Goal: Information Seeking & Learning: Learn about a topic

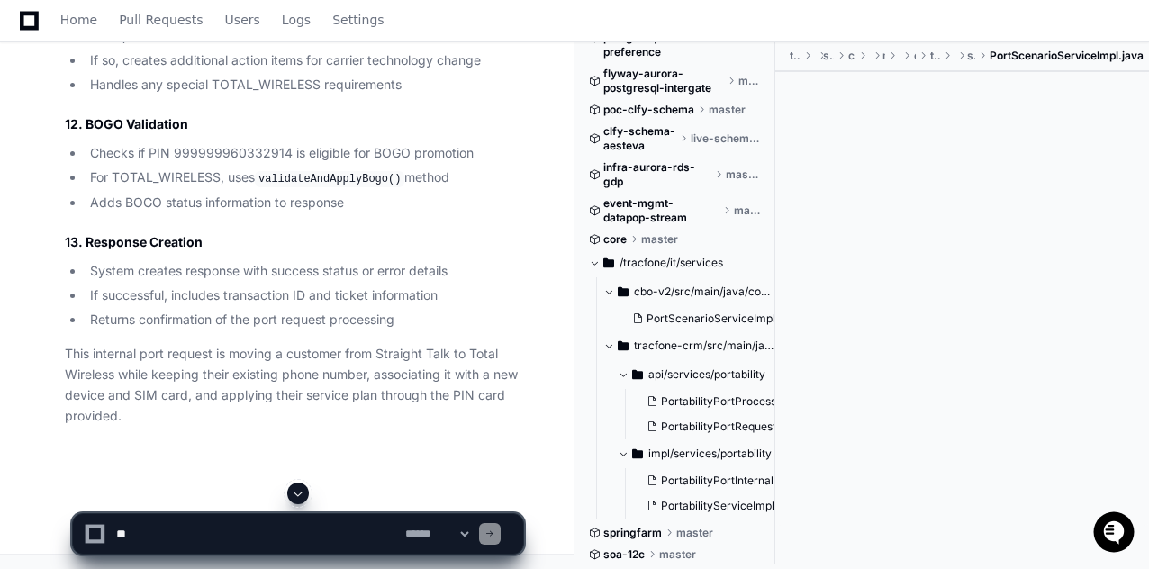
scroll to position [31536, 0]
click at [695, 321] on span "PortScenarioServiceImpl.java" at bounding box center [722, 318] width 153 height 14
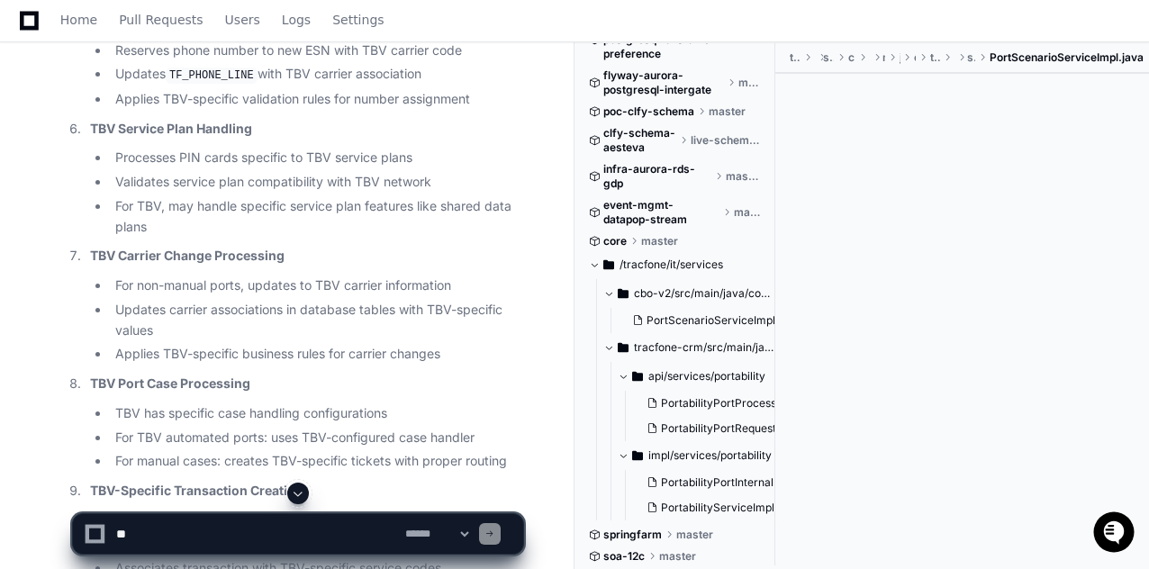
scroll to position [26765, 0]
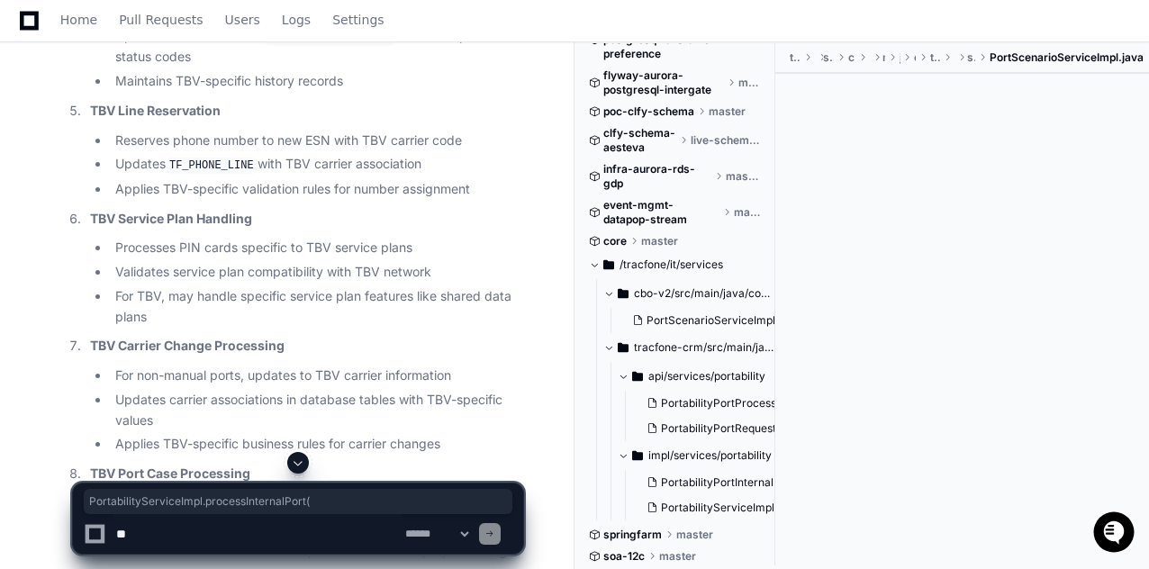
drag, startPoint x: 220, startPoint y: 384, endPoint x: 478, endPoint y: 386, distance: 258.3
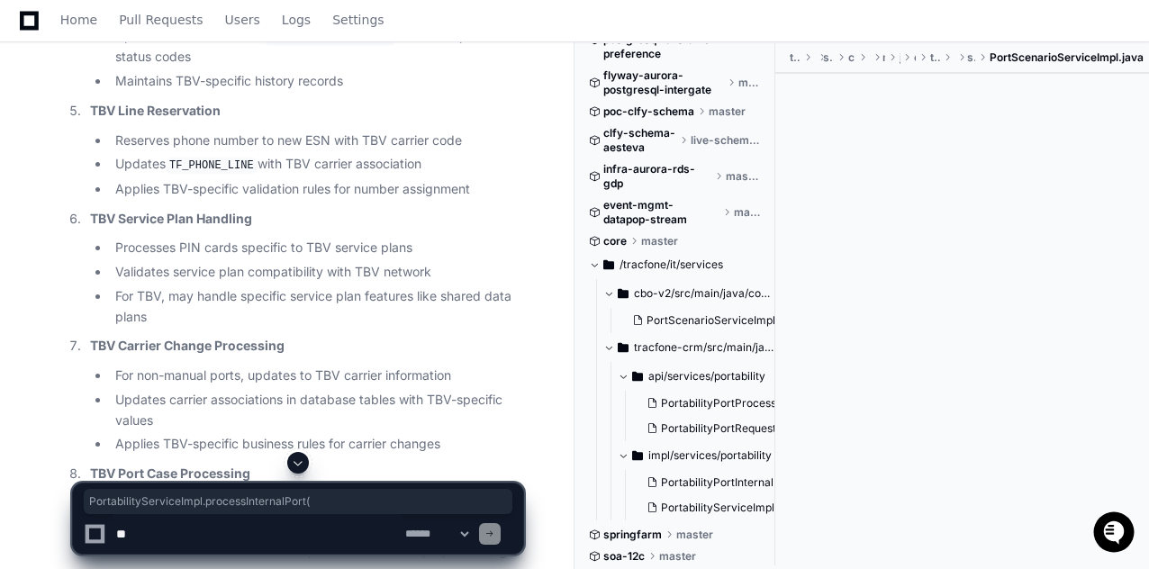
drag, startPoint x: 223, startPoint y: 384, endPoint x: 478, endPoint y: 384, distance: 254.7
copy code "PortabilityServiceImpl.processInternalPort("
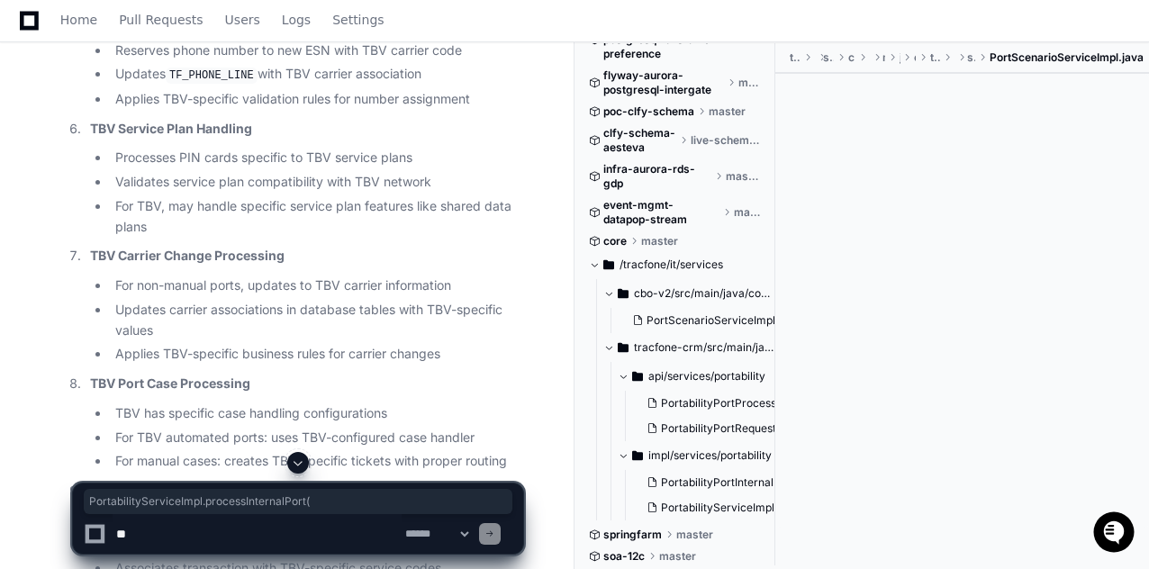
scroll to position [26945, 0]
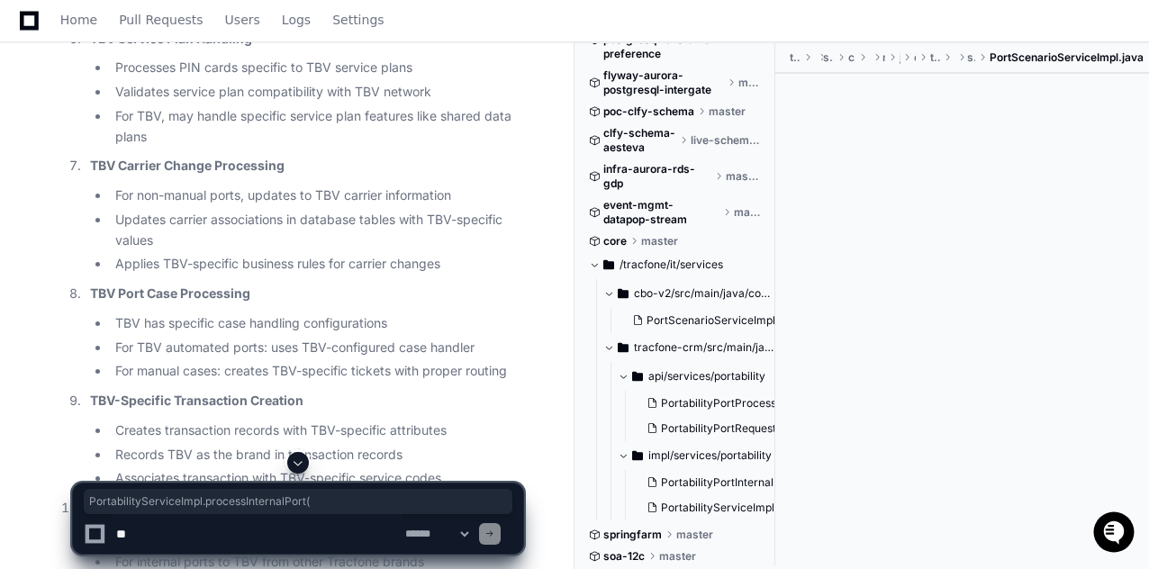
drag, startPoint x: 383, startPoint y: 206, endPoint x: 420, endPoint y: 204, distance: 36.9
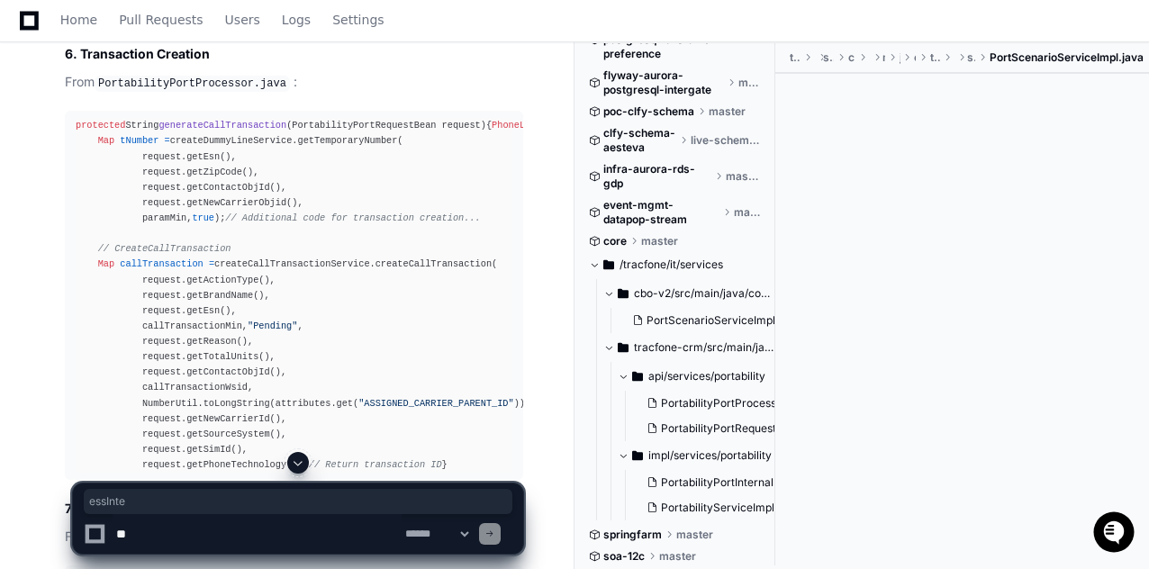
scroll to position [21274, 0]
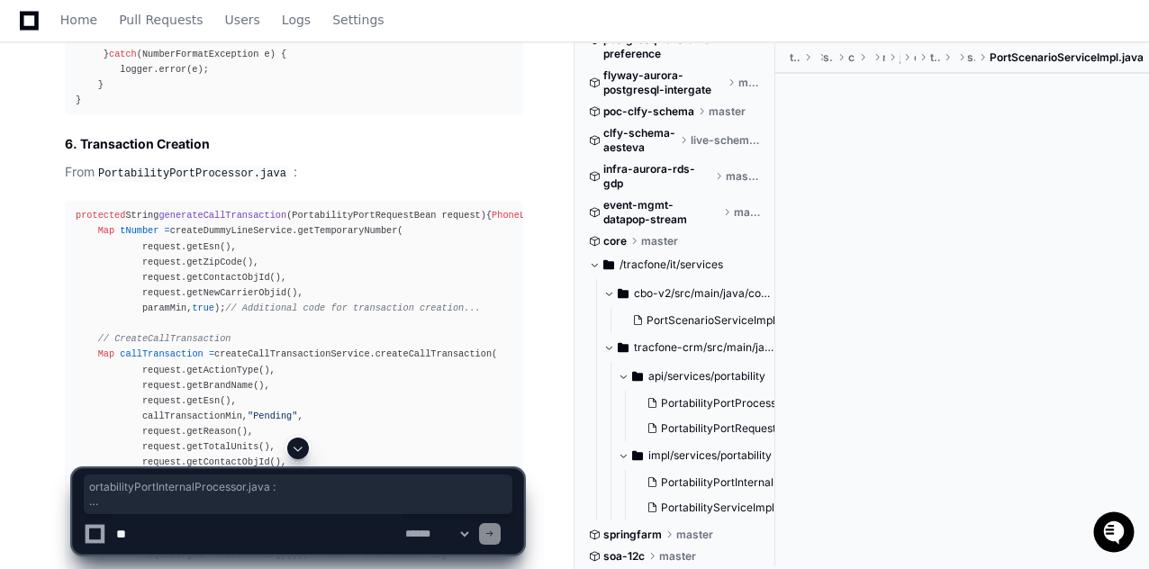
drag, startPoint x: 110, startPoint y: 185, endPoint x: 317, endPoint y: 194, distance: 207.2
click at [317, 194] on article "Internal Port Processing - Actual Code References Below are the exact code refe…" at bounding box center [294, 405] width 458 height 3680
click at [70, 115] on pre "if (!PortabilityCase.TYPE_OF_PORT_MANUAL_INTERNAL.equalsIgnoreCase(request.getP…" at bounding box center [294, 61] width 458 height 107
drag, startPoint x: 74, startPoint y: 226, endPoint x: 86, endPoint y: 407, distance: 181.4
click at [86, 115] on pre "if (!PortabilityCase.TYPE_OF_PORT_MANUAL_INTERNAL.equalsIgnoreCase(request.getP…" at bounding box center [294, 61] width 458 height 107
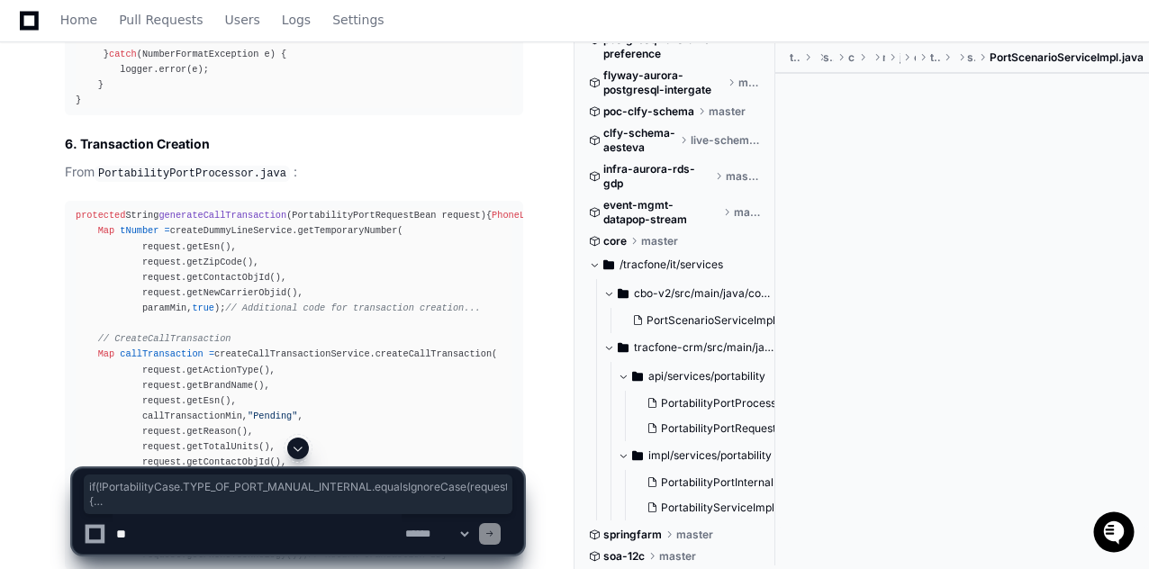
copy div "if (!PortabilityCase.TYPE_OF_PORT_MANUAL_INTERNAL.equalsIgnoreCase(request.getP…"
click at [279, 108] on div "if (!PortabilityCase.TYPE_OF_PORT_MANUAL_INTERNAL.equalsIgnoreCase(request.getP…" at bounding box center [294, 61] width 437 height 93
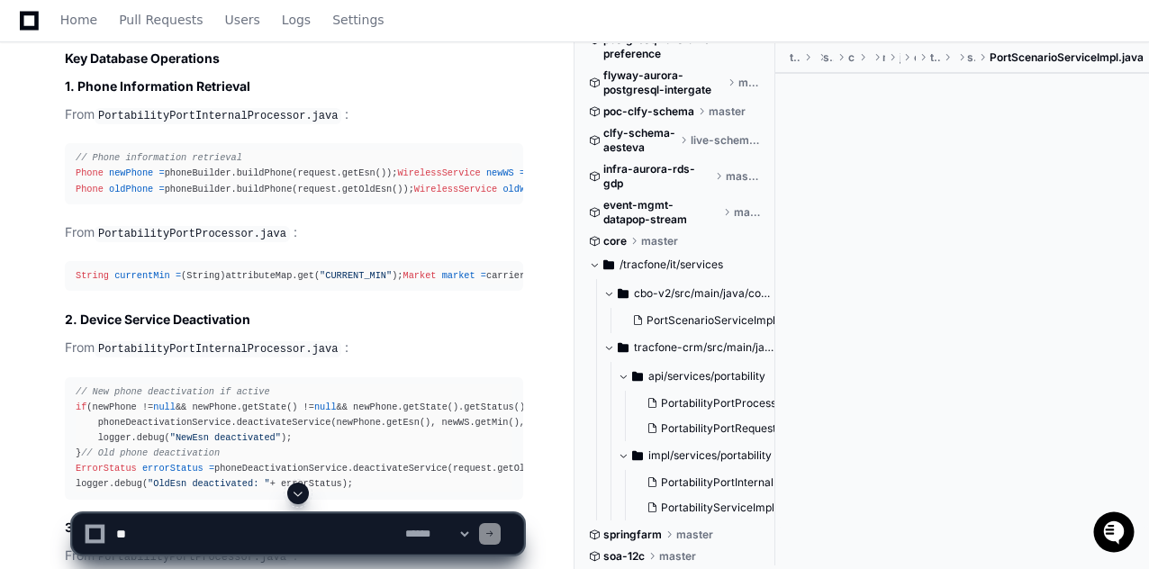
scroll to position [20284, 0]
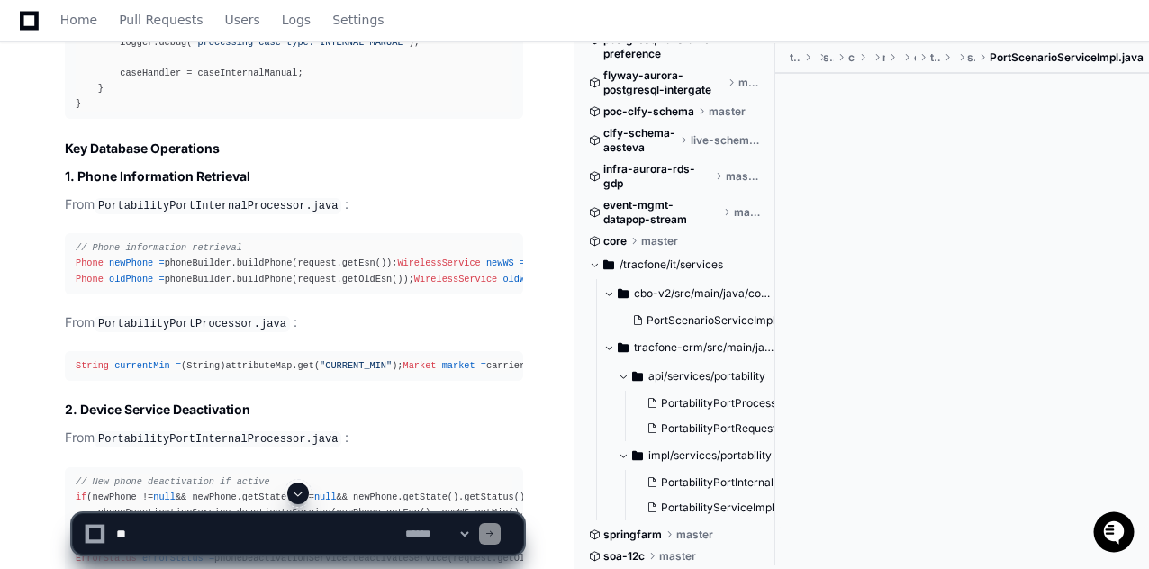
click at [211, 214] on code "PortabilityPortInternalProcessor.java" at bounding box center [218, 206] width 247 height 16
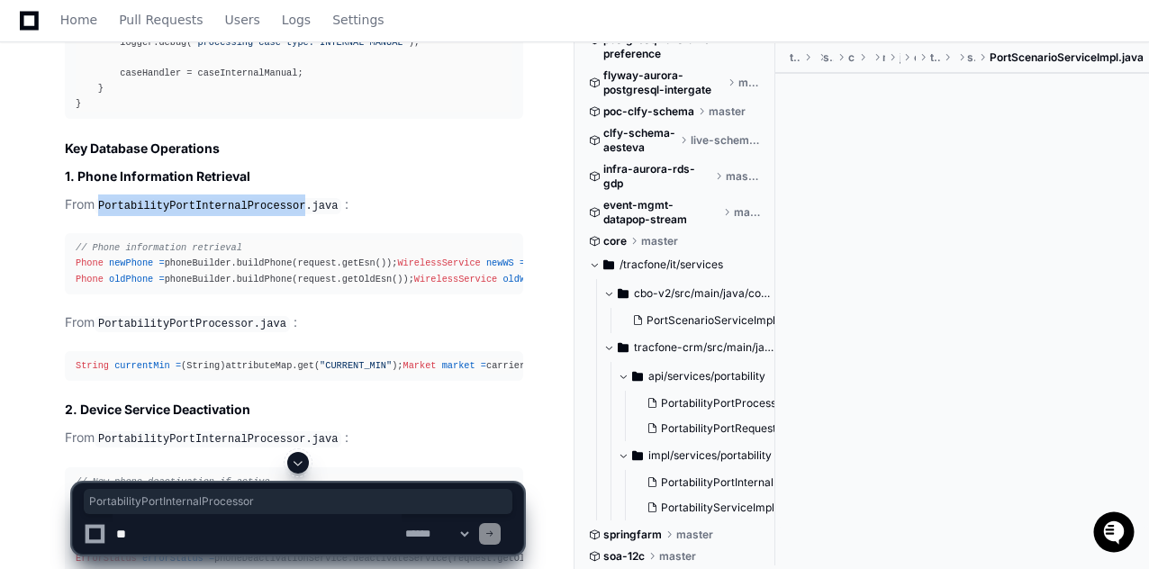
copy code "PortabilityPortInternalProcessor"
drag, startPoint x: 74, startPoint y: 300, endPoint x: 383, endPoint y: 301, distance: 309.7
click at [383, 293] on pre "// Phone information retrieval Phone newPhone = phoneBuilder.buildPhone(request…" at bounding box center [294, 263] width 458 height 60
copy div "Phone newPhone = phoneBuilder.buildPhone(request.getEsn());"
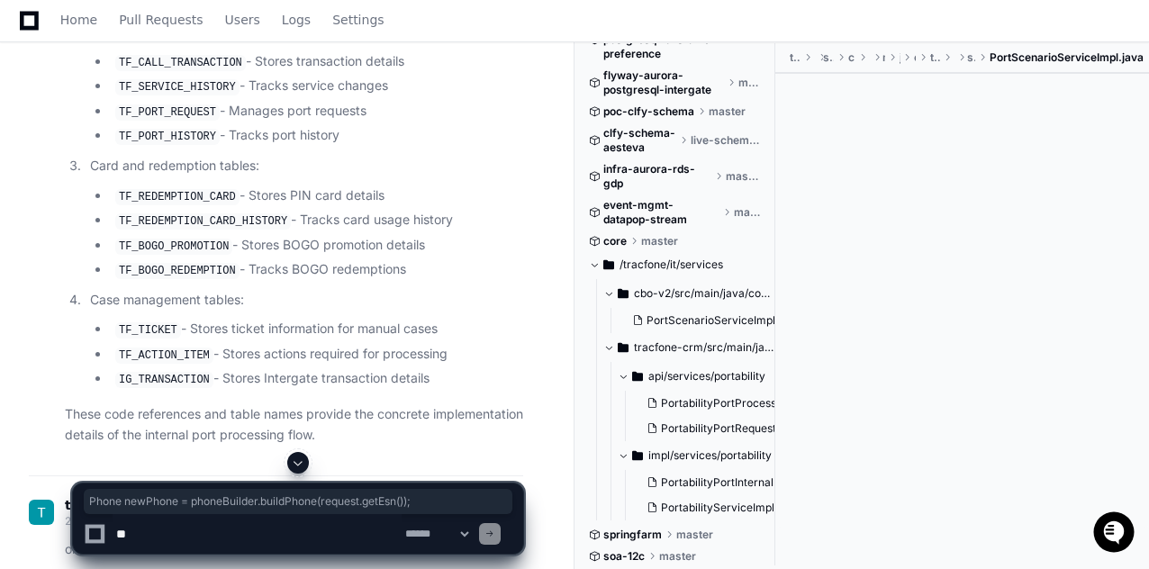
scroll to position [23344, 0]
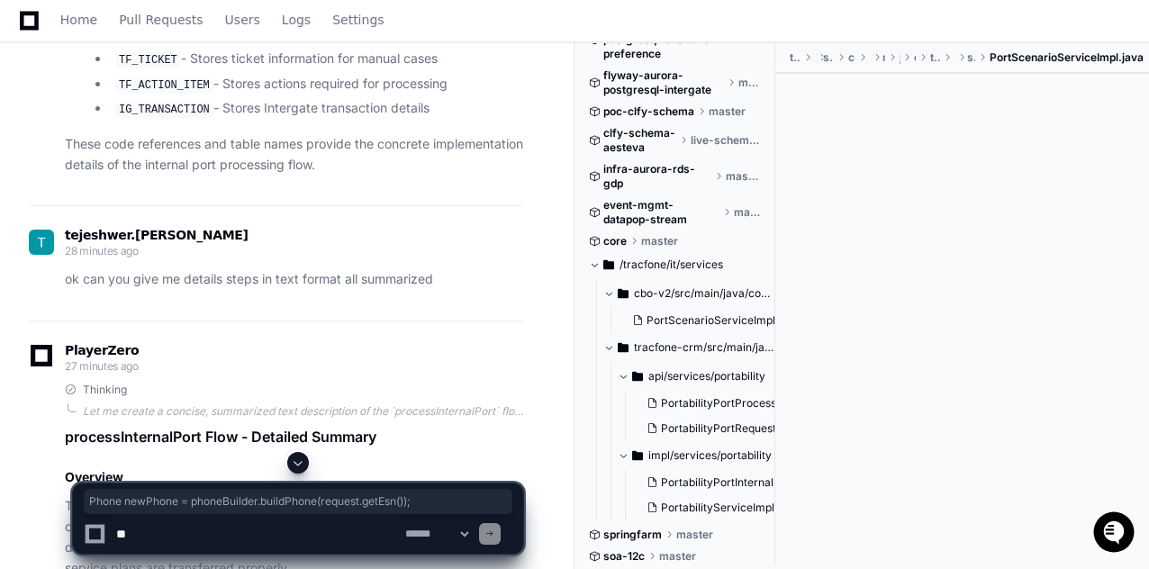
click at [210, 543] on textarea at bounding box center [257, 534] width 289 height 40
type textarea "**********"
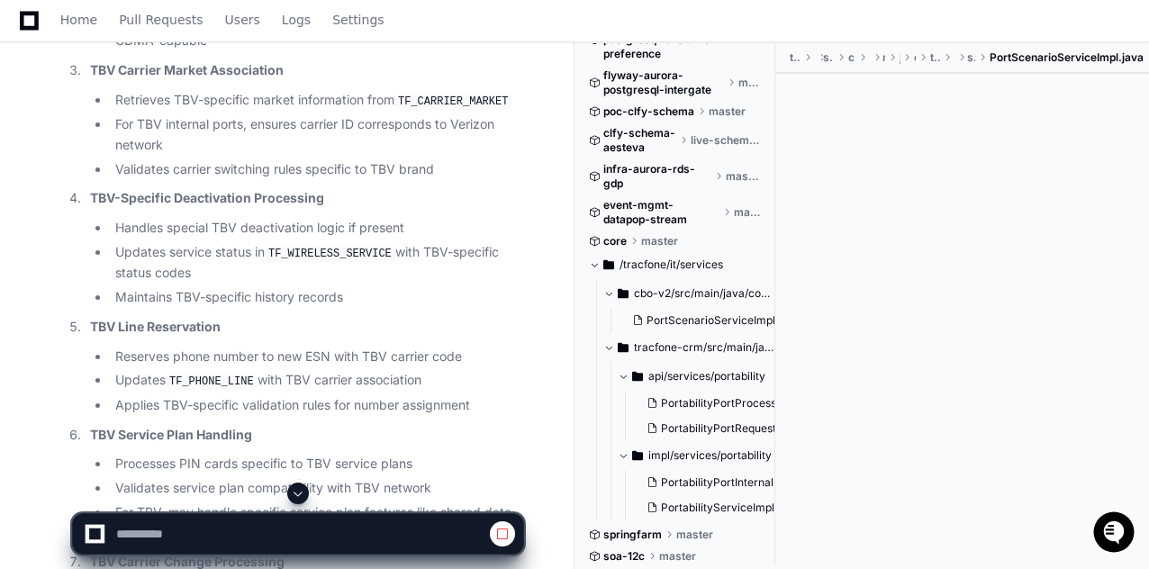
scroll to position [26909, 0]
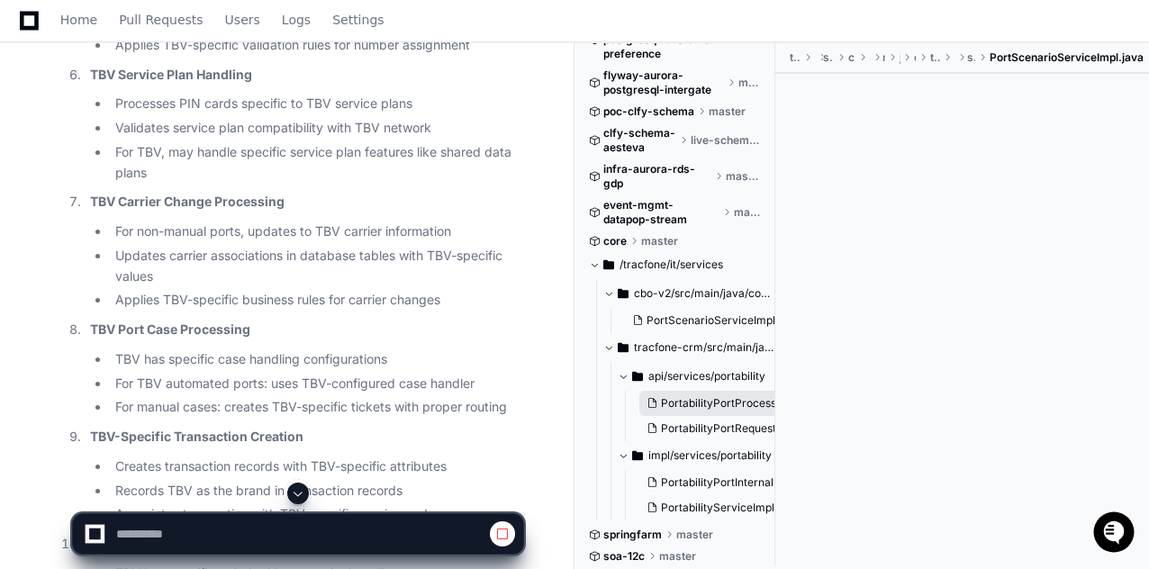
click at [732, 406] on span "PortabilityPortProcessor.java" at bounding box center [735, 403] width 149 height 14
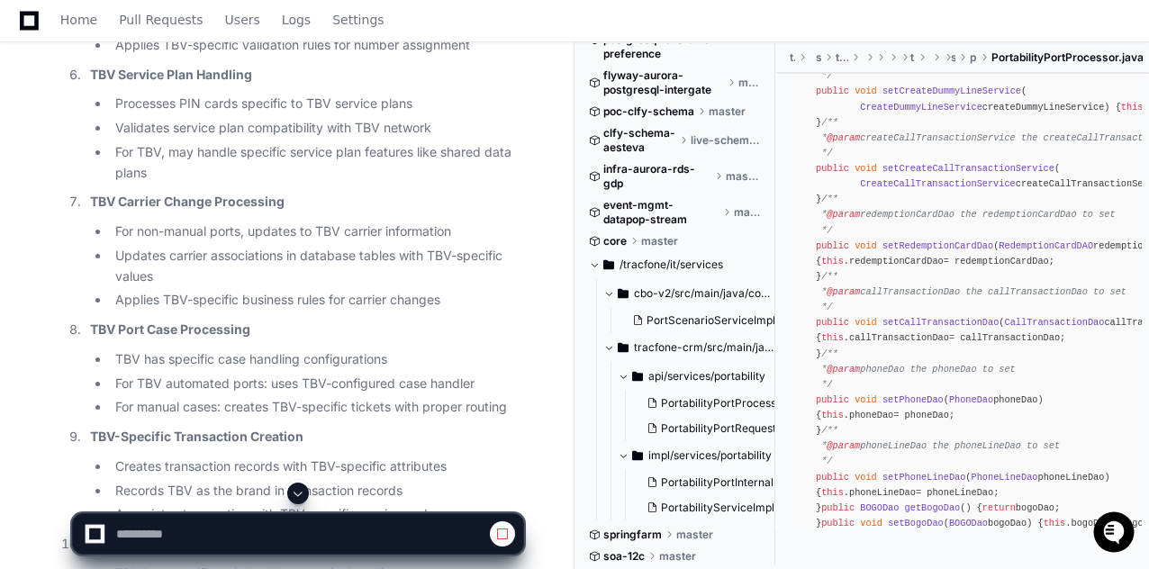
scroll to position [1890, 0]
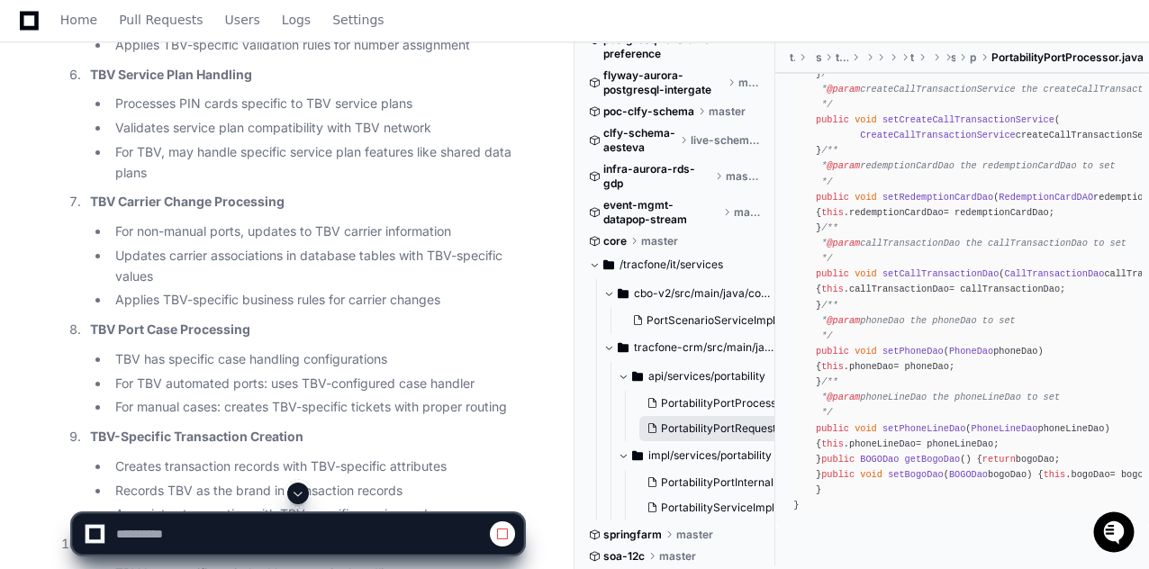
click at [741, 432] on span "PortabilityPortRequestBean.java" at bounding box center [744, 428] width 166 height 14
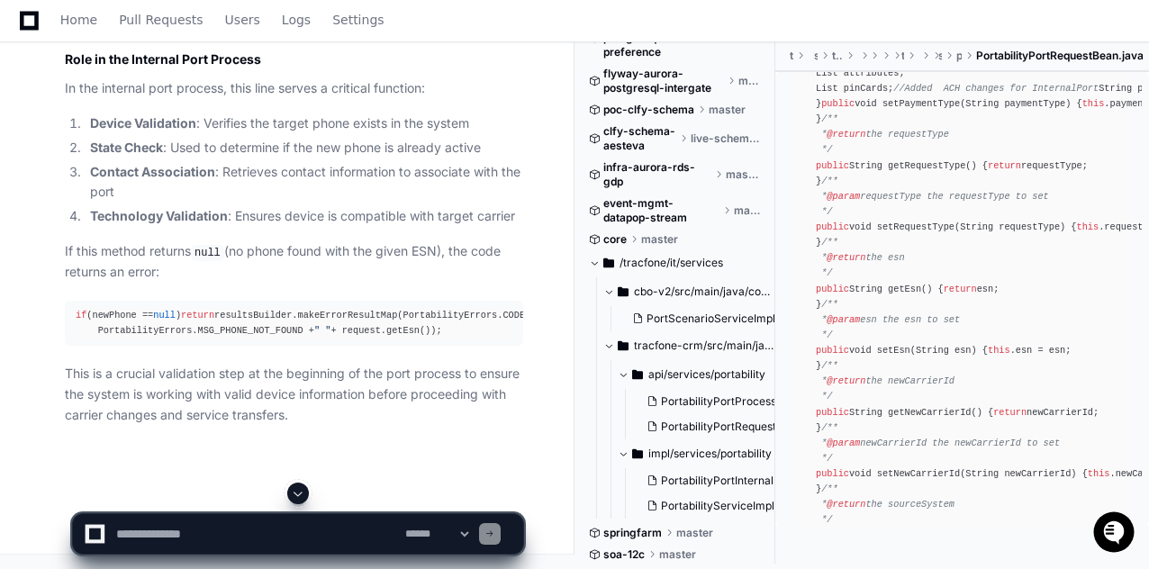
scroll to position [33543, 0]
